Goal: Task Accomplishment & Management: Manage account settings

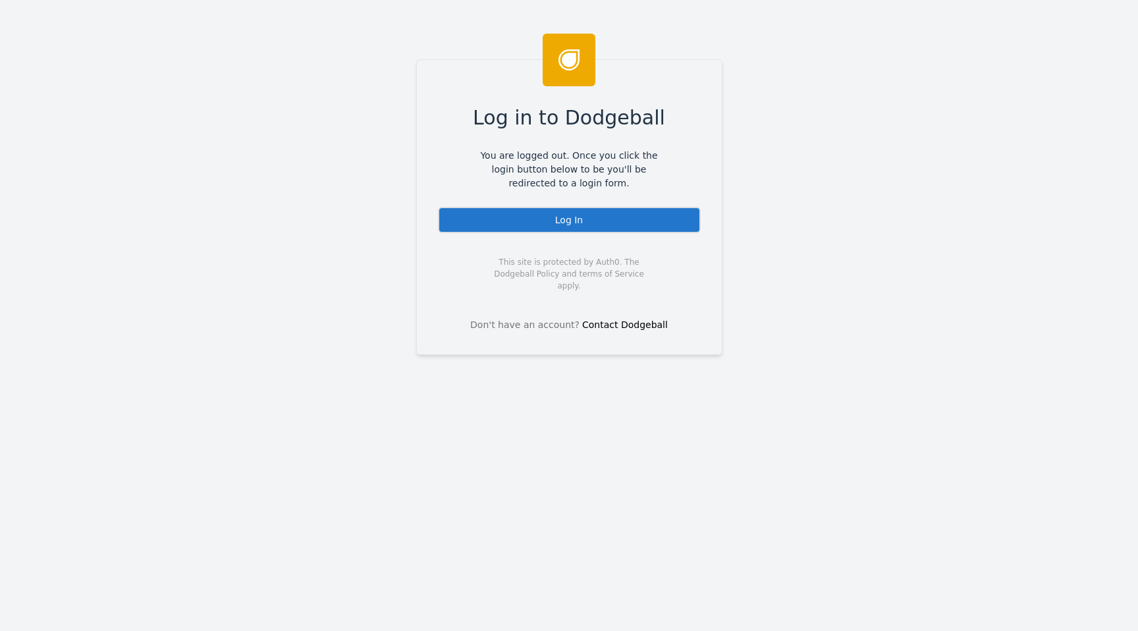
click at [515, 217] on div "Log In" at bounding box center [569, 220] width 263 height 26
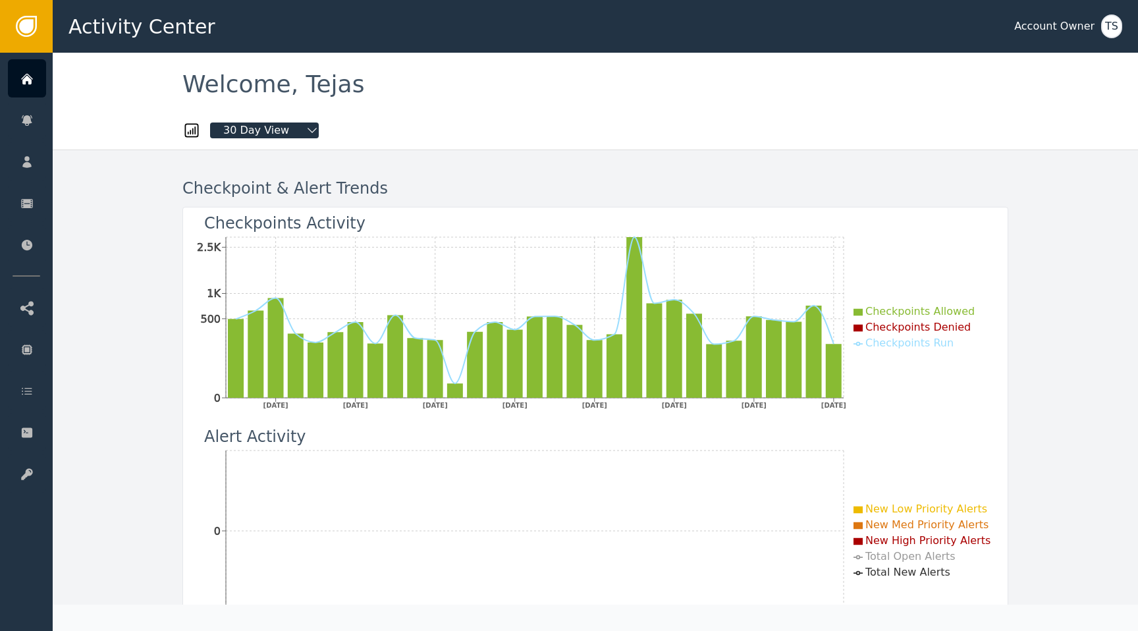
click at [1115, 30] on div "TS" at bounding box center [1111, 26] width 21 height 24
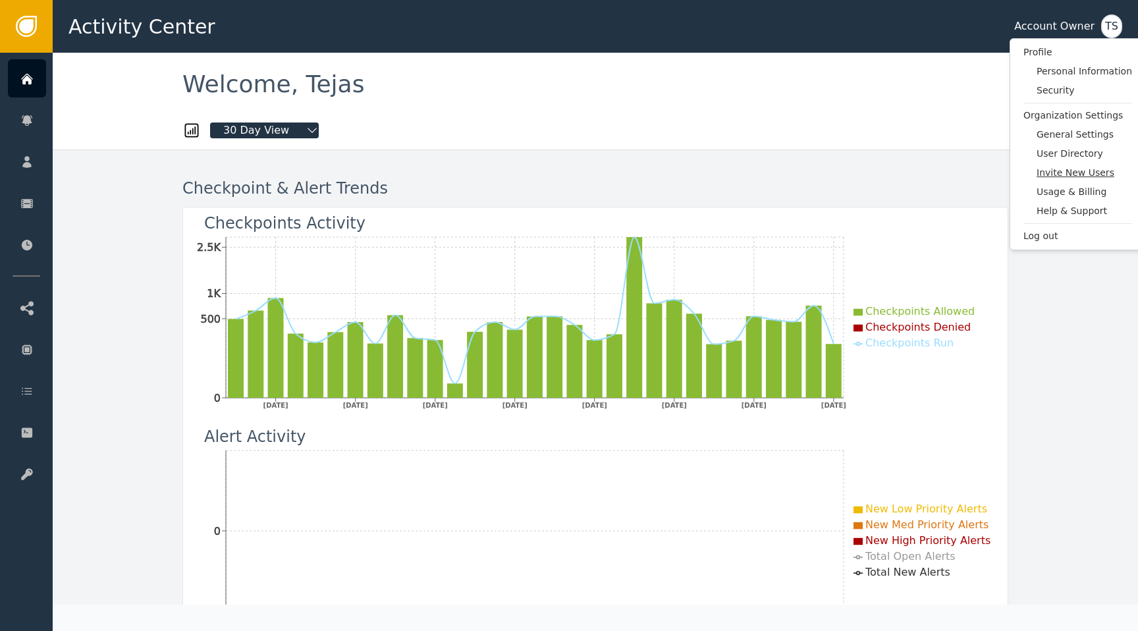
click at [1054, 174] on span "Invite New Users" at bounding box center [1083, 173] width 95 height 14
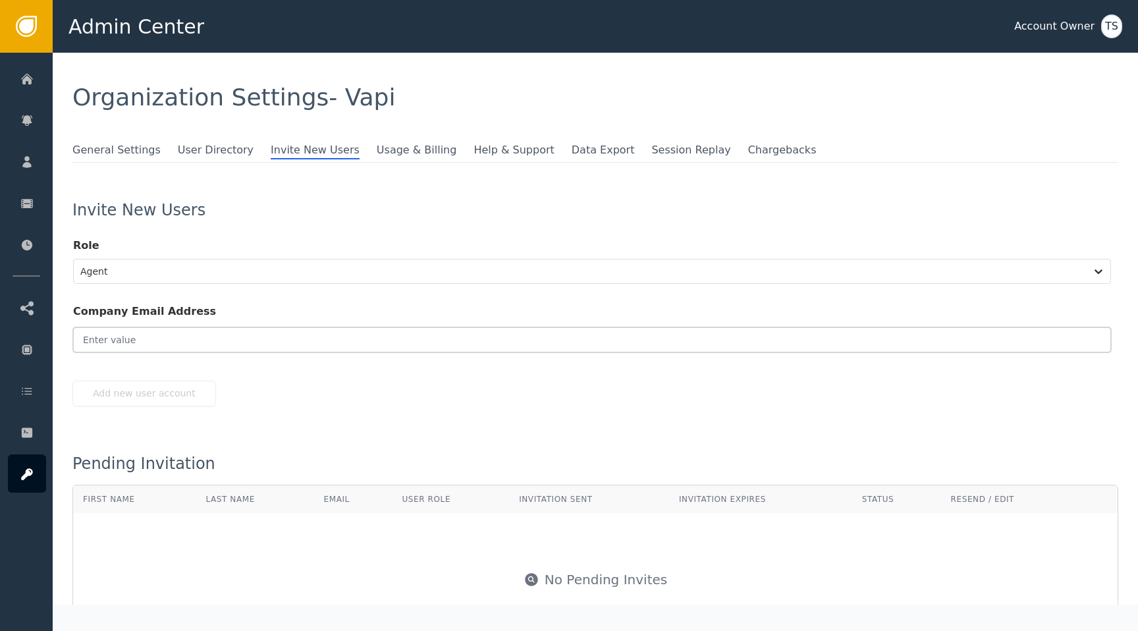
click at [405, 344] on input "email" at bounding box center [591, 339] width 1037 height 25
click at [263, 262] on div at bounding box center [579, 271] width 999 height 18
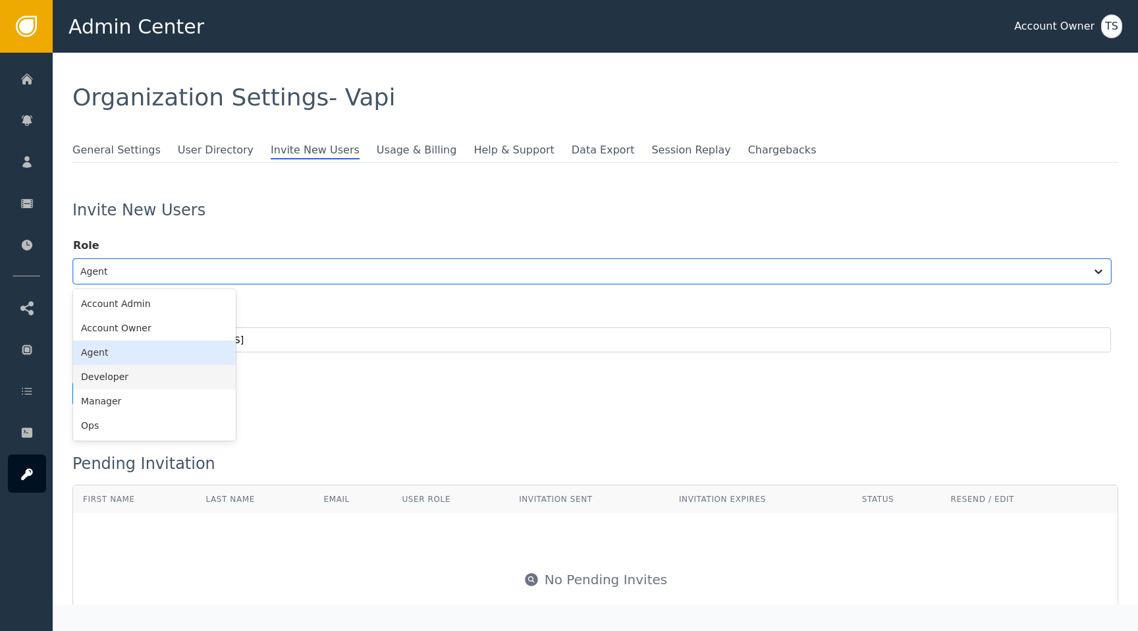
click at [122, 377] on div "Developer" at bounding box center [154, 377] width 163 height 24
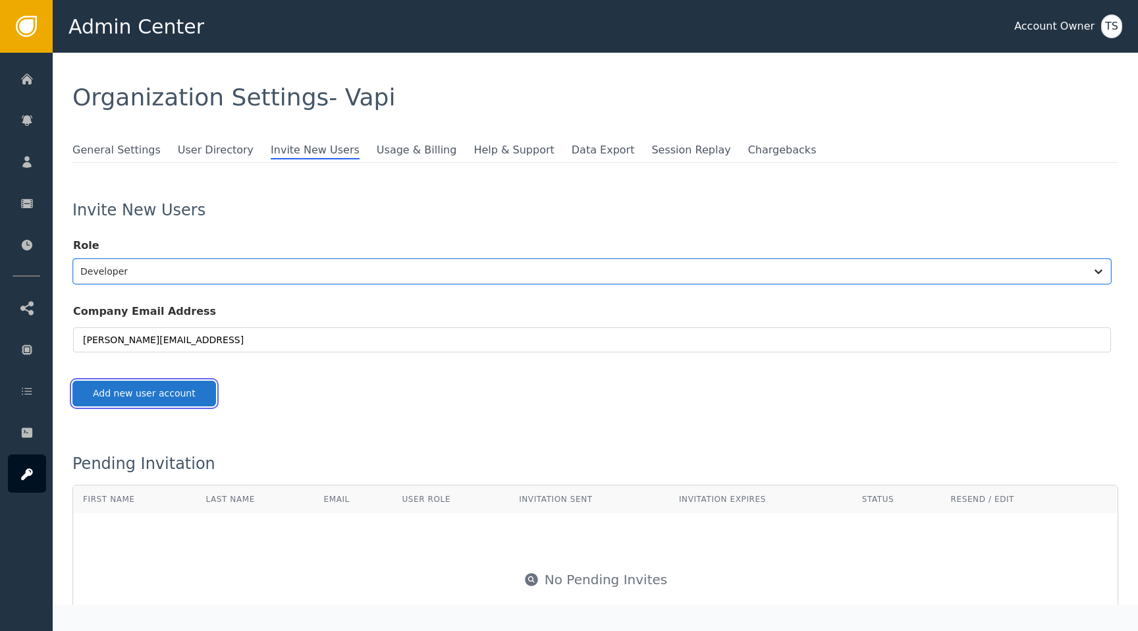
click at [155, 402] on button "Add new user account" at bounding box center [144, 393] width 144 height 26
type input "[PERSON_NAME][EMAIL_ADDRESS]"
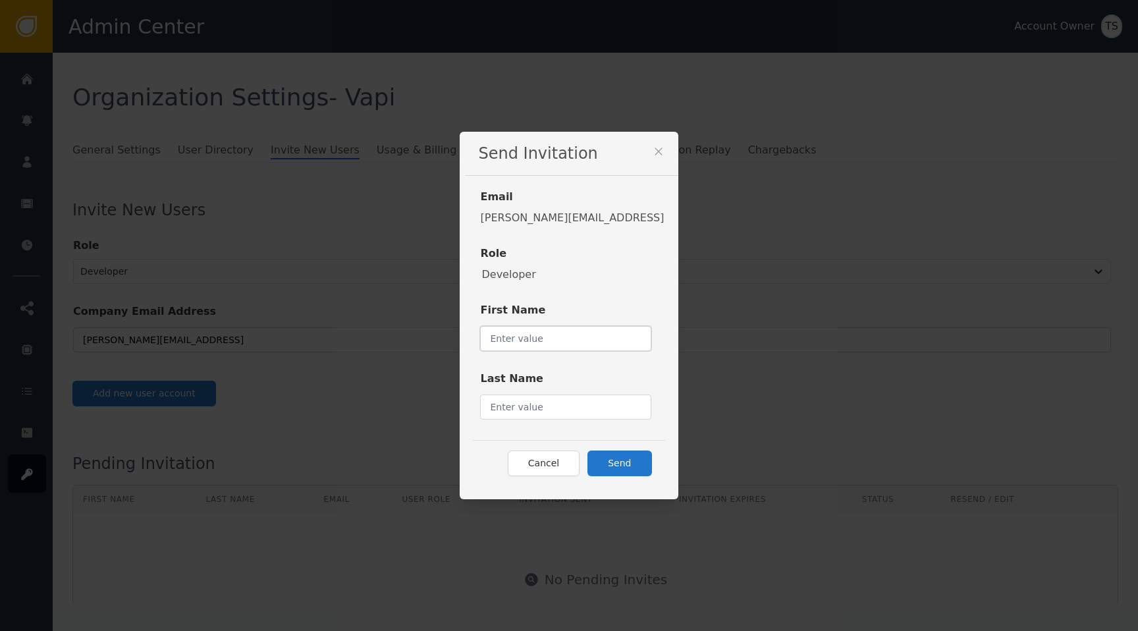
click at [581, 342] on input "text" at bounding box center [565, 338] width 171 height 25
type input "[PERSON_NAME]"
click at [613, 468] on button "Send" at bounding box center [619, 463] width 64 height 26
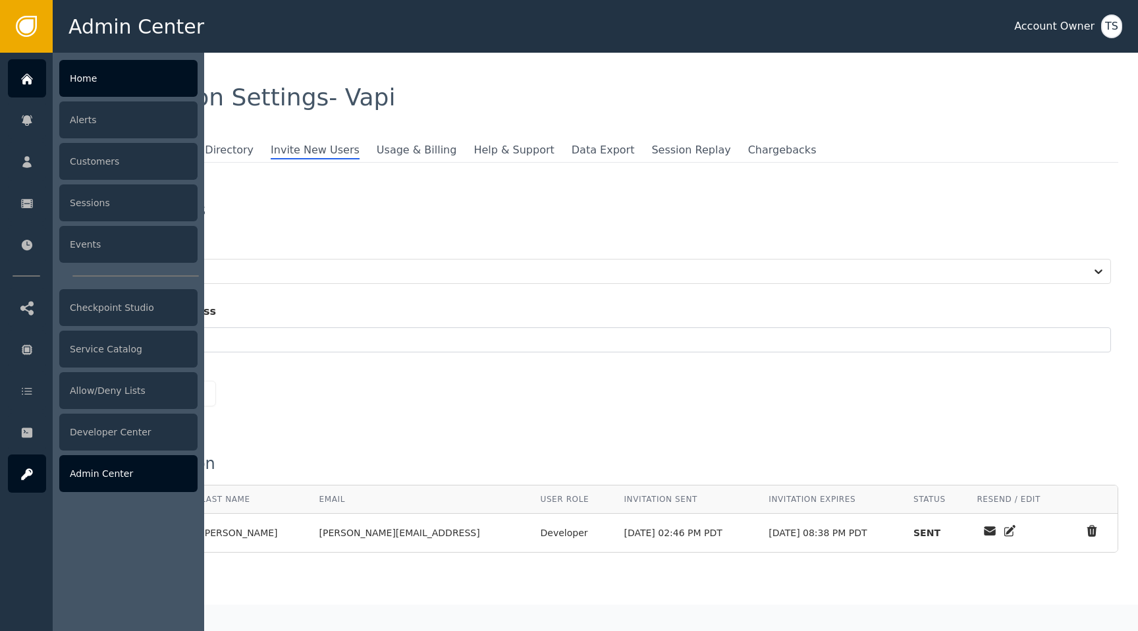
click at [20, 92] on div at bounding box center [27, 78] width 38 height 38
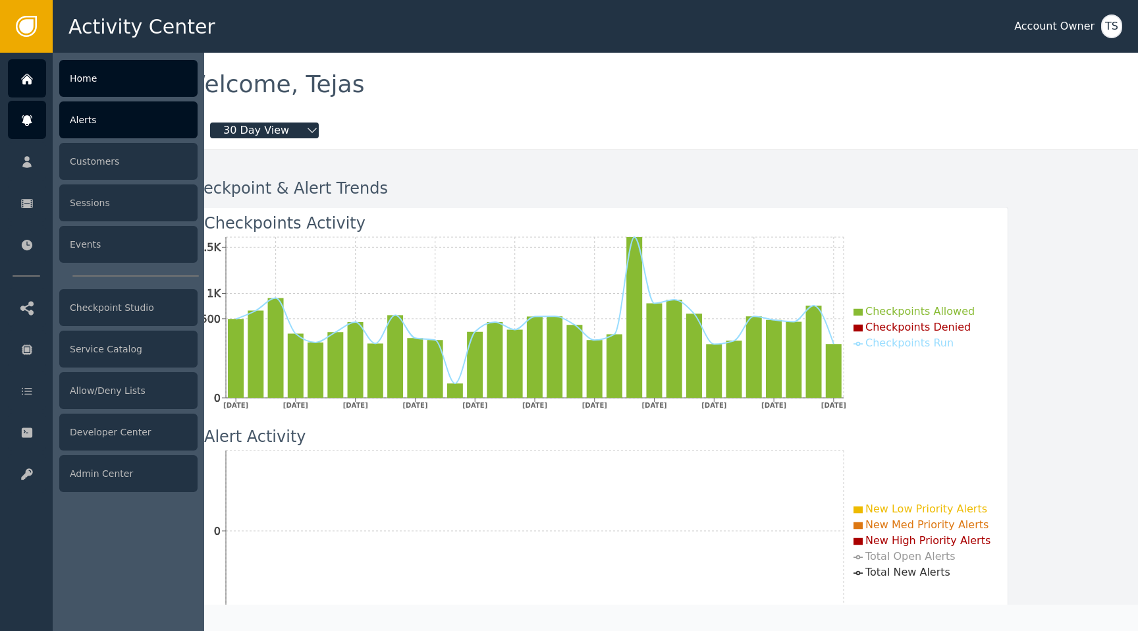
click at [34, 122] on div at bounding box center [27, 120] width 38 height 38
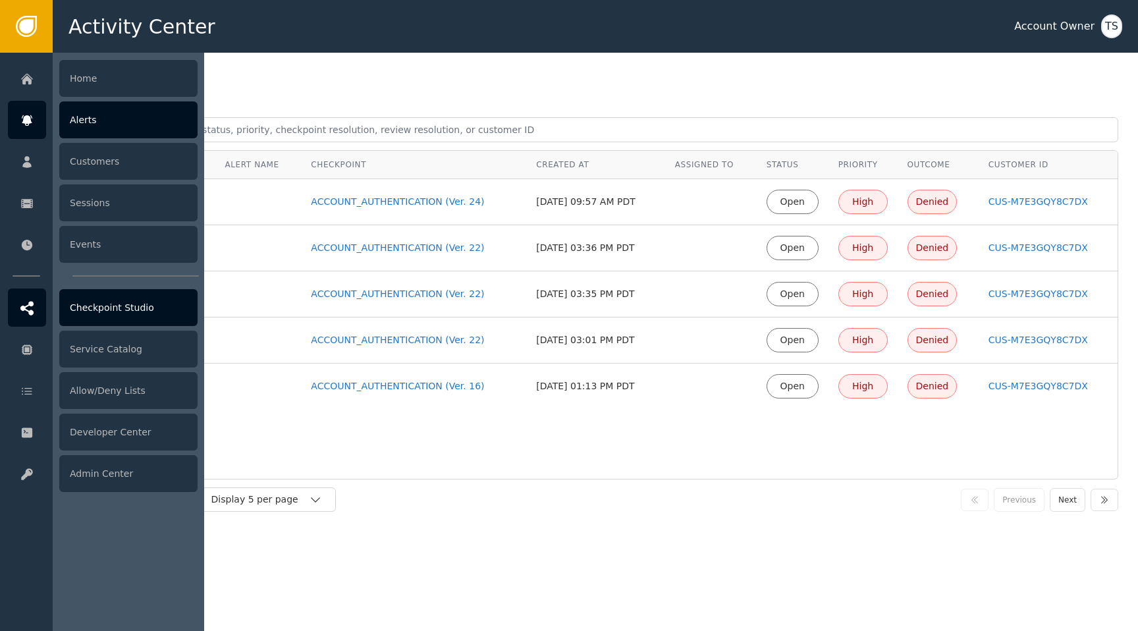
click at [129, 314] on div "Checkpoint Studio" at bounding box center [128, 307] width 138 height 37
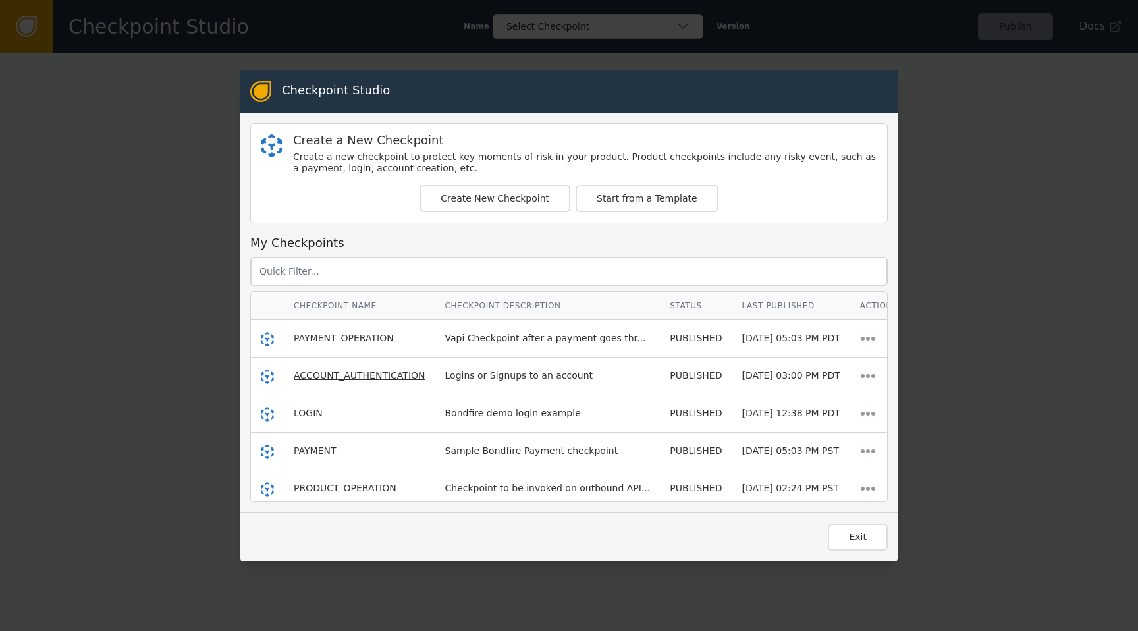
click at [363, 377] on span "ACCOUNT_AUTHENTICATION" at bounding box center [360, 375] width 132 height 11
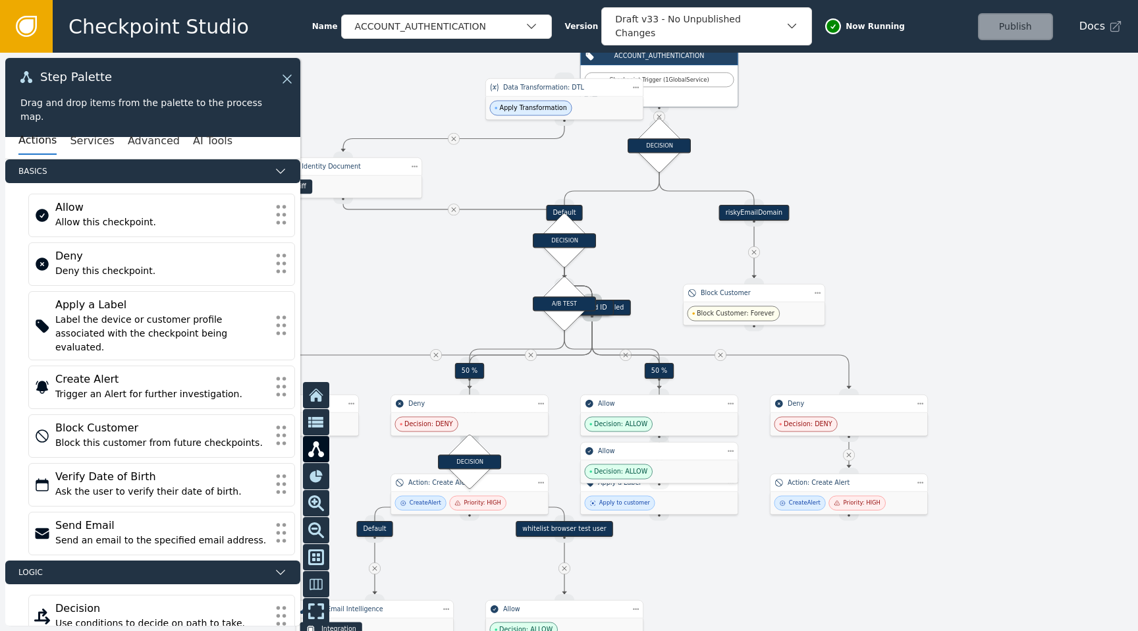
drag, startPoint x: 764, startPoint y: 261, endPoint x: 974, endPoint y: 174, distance: 227.5
click at [975, 164] on div at bounding box center [569, 342] width 1138 height 578
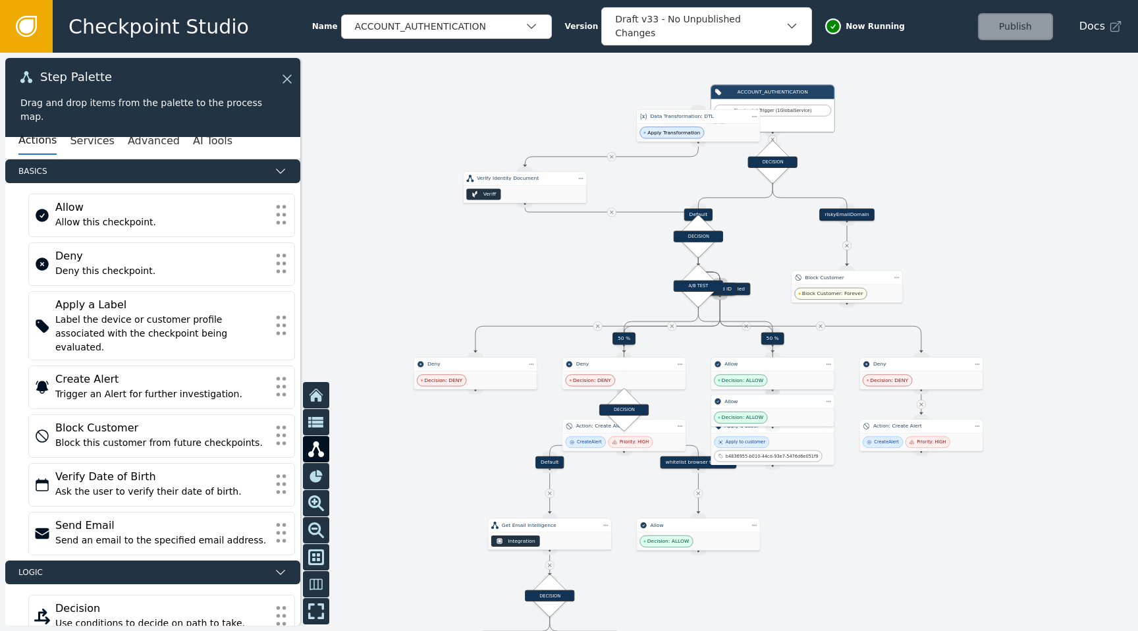
drag, startPoint x: 581, startPoint y: 219, endPoint x: 635, endPoint y: 208, distance: 55.1
click at [635, 209] on div at bounding box center [569, 342] width 1138 height 578
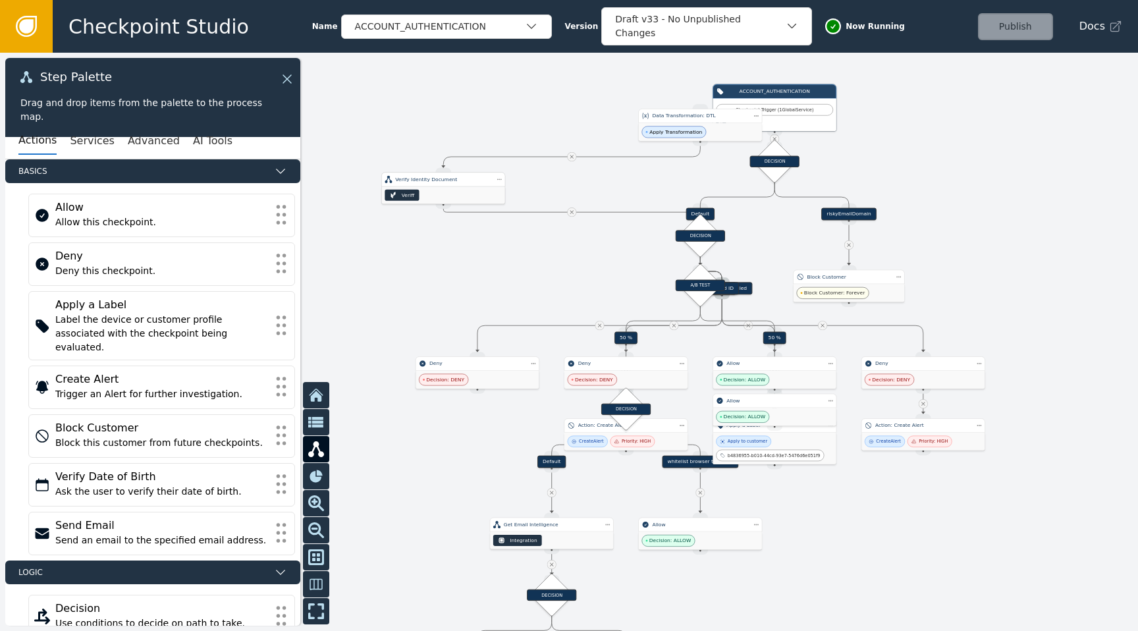
drag, startPoint x: 554, startPoint y: 176, endPoint x: 471, endPoint y: 176, distance: 82.3
click at [471, 177] on div "Verify Identity Document" at bounding box center [443, 179] width 96 height 7
drag, startPoint x: 708, startPoint y: 124, endPoint x: 612, endPoint y: 94, distance: 100.6
click at [612, 94] on div "Data Transformation: DTL" at bounding box center [588, 93] width 96 height 7
drag, startPoint x: 704, startPoint y: 224, endPoint x: 571, endPoint y: 213, distance: 133.4
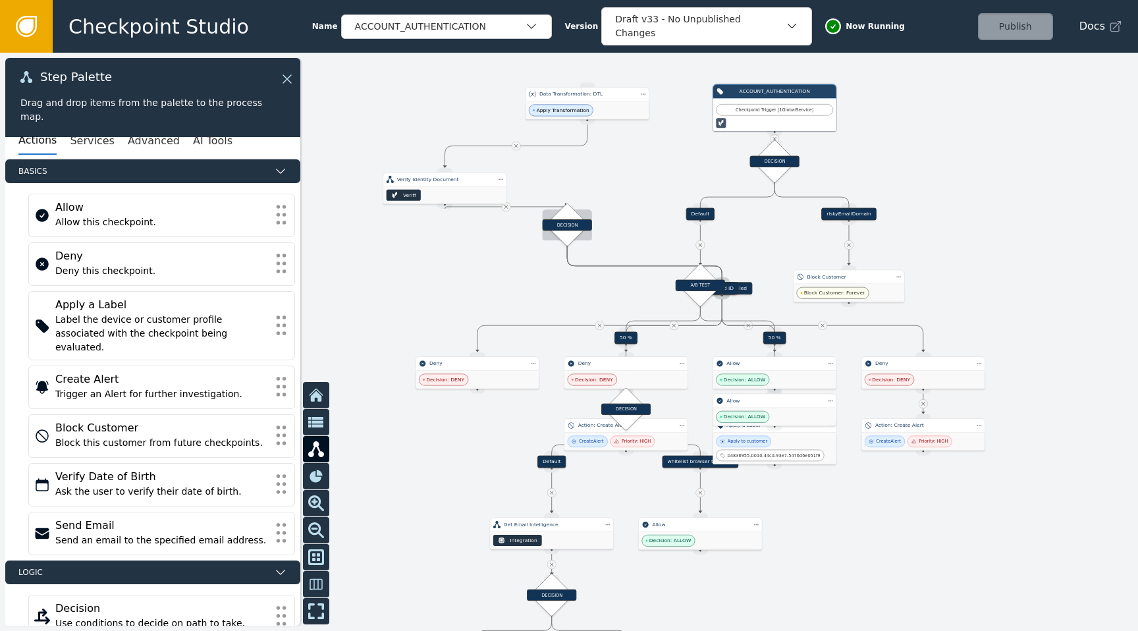
click at [571, 213] on div "DECISION" at bounding box center [567, 224] width 30 height 30
drag, startPoint x: 698, startPoint y: 299, endPoint x: 766, endPoint y: 261, distance: 77.5
click at [766, 261] on div "A/B TEST" at bounding box center [768, 248] width 30 height 30
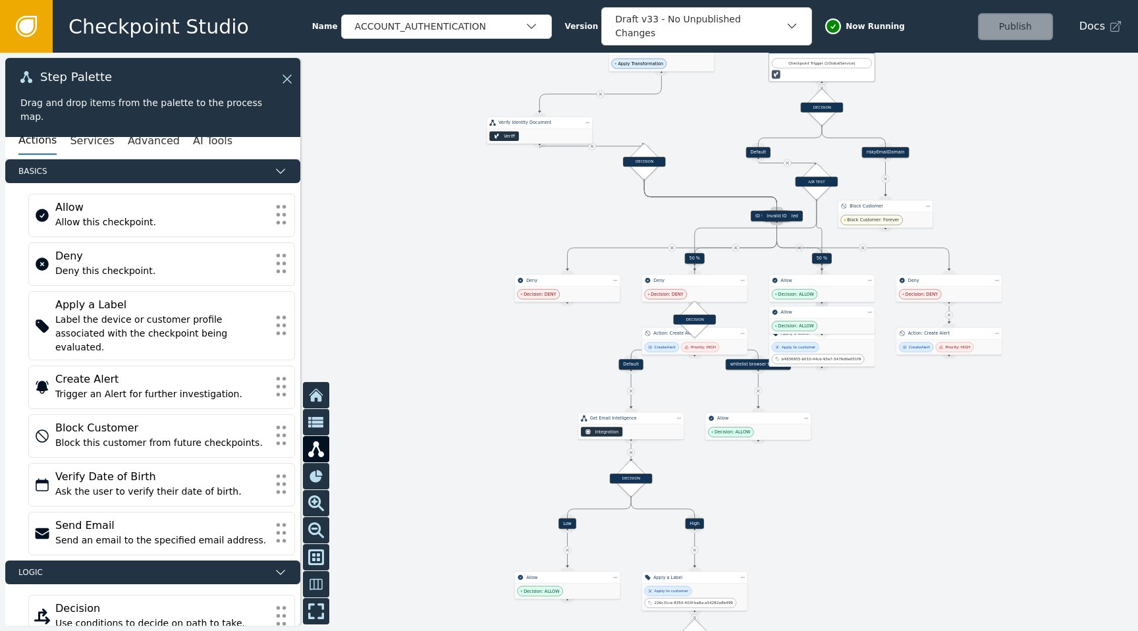
drag, startPoint x: 854, startPoint y: 535, endPoint x: 910, endPoint y: 460, distance: 92.7
click at [910, 460] on div at bounding box center [569, 342] width 1138 height 578
drag, startPoint x: 779, startPoint y: 213, endPoint x: 470, endPoint y: 242, distance: 310.1
click at [470, 242] on div "Invalid ID" at bounding box center [468, 243] width 29 height 11
drag, startPoint x: 803, startPoint y: 219, endPoint x: 707, endPoint y: 223, distance: 96.2
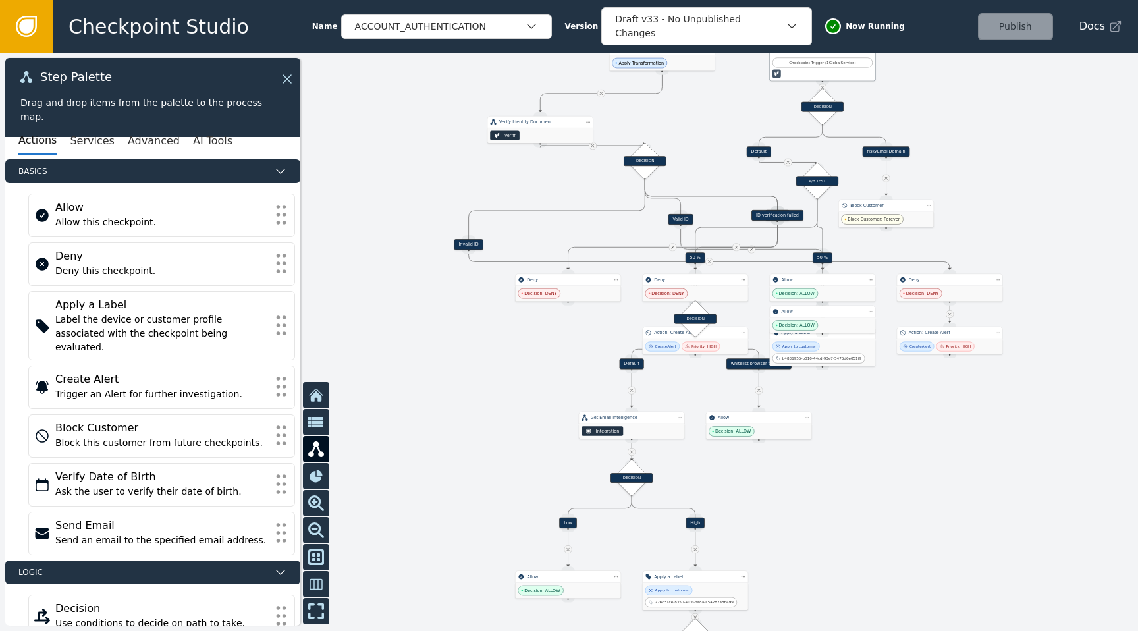
click at [707, 223] on div "Valid ID" at bounding box center [680, 219] width 95 height 11
drag, startPoint x: 774, startPoint y: 220, endPoint x: 731, endPoint y: 209, distance: 44.2
click at [731, 209] on div "Target Handle for step 50 % Source Handle for step Target Handle for step 50 % …" at bounding box center [569, 342] width 1138 height 578
drag, startPoint x: 788, startPoint y: 215, endPoint x: 737, endPoint y: 218, distance: 50.8
click at [737, 218] on div "ID verification failed" at bounding box center [726, 219] width 52 height 11
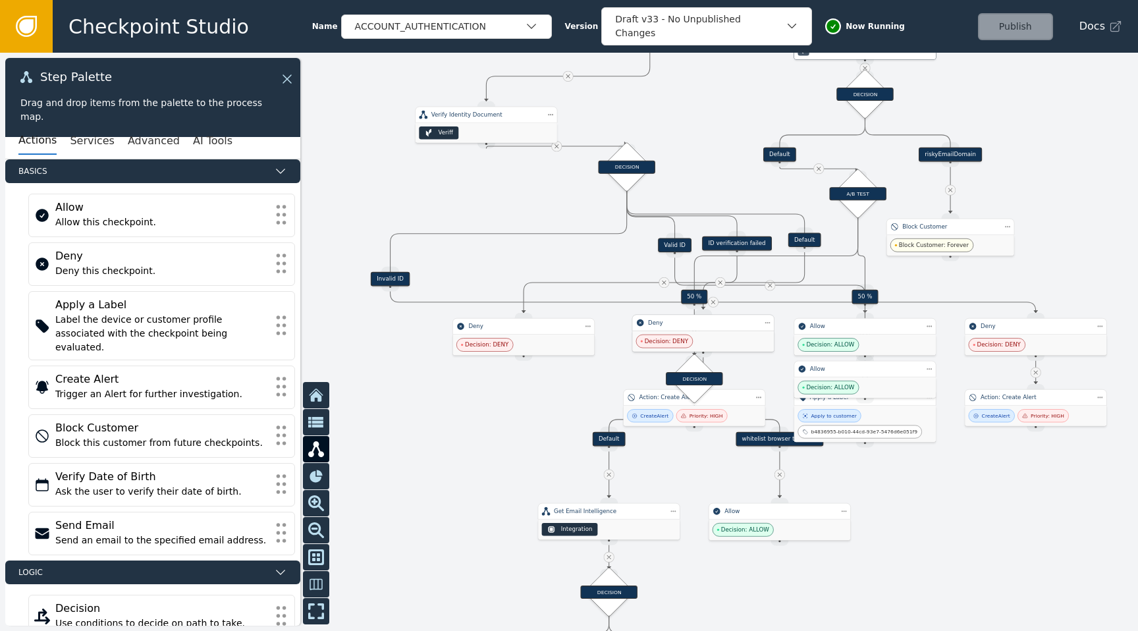
drag, startPoint x: 698, startPoint y: 330, endPoint x: 707, endPoint y: 327, distance: 9.2
click at [707, 327] on div "Deny" at bounding box center [703, 323] width 142 height 16
drag, startPoint x: 541, startPoint y: 327, endPoint x: 426, endPoint y: 407, distance: 140.4
click at [426, 407] on div "Deny" at bounding box center [408, 408] width 110 height 9
